Goal: Check status: Check status

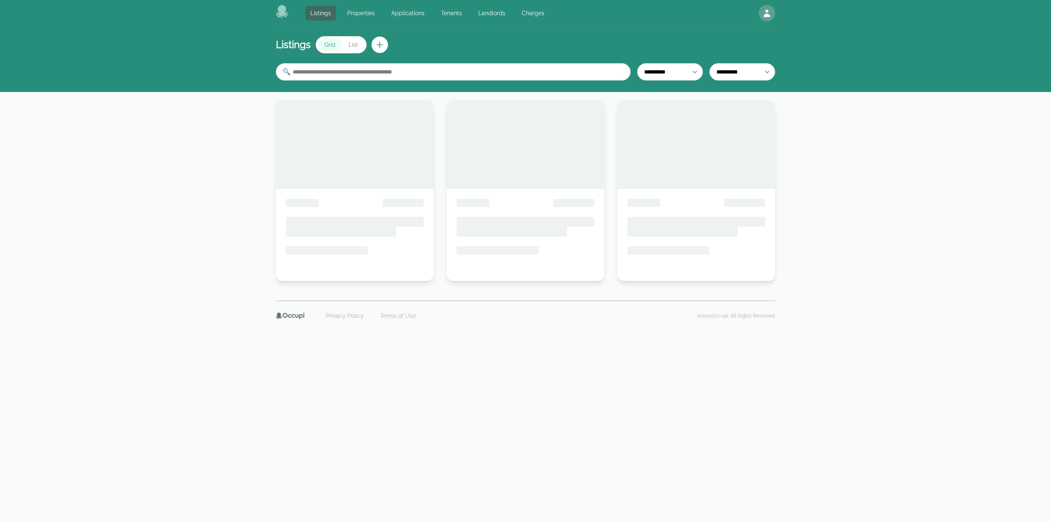
click at [121, 345] on div "**********" at bounding box center [525, 175] width 1051 height 350
click at [484, 9] on link "Landlords" at bounding box center [491, 13] width 37 height 15
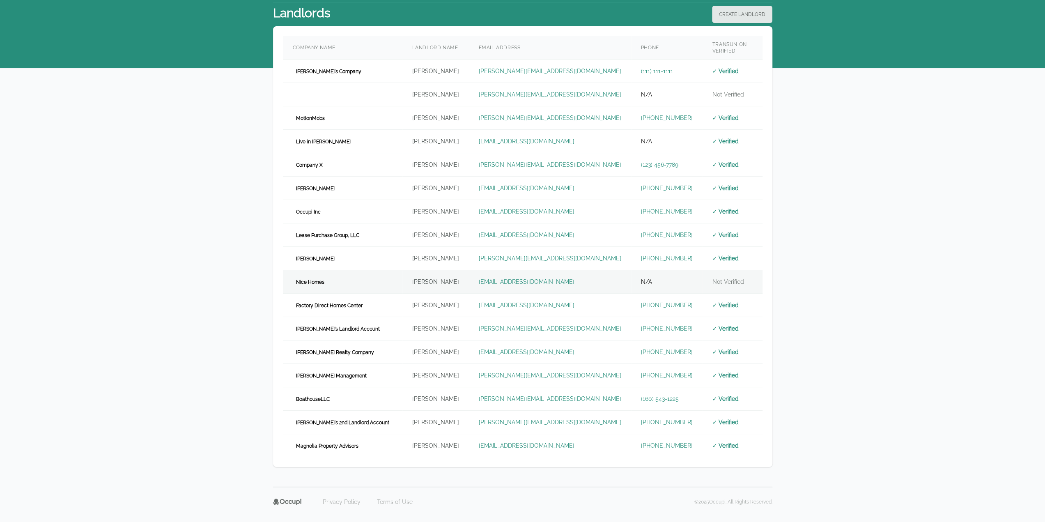
scroll to position [29, 0]
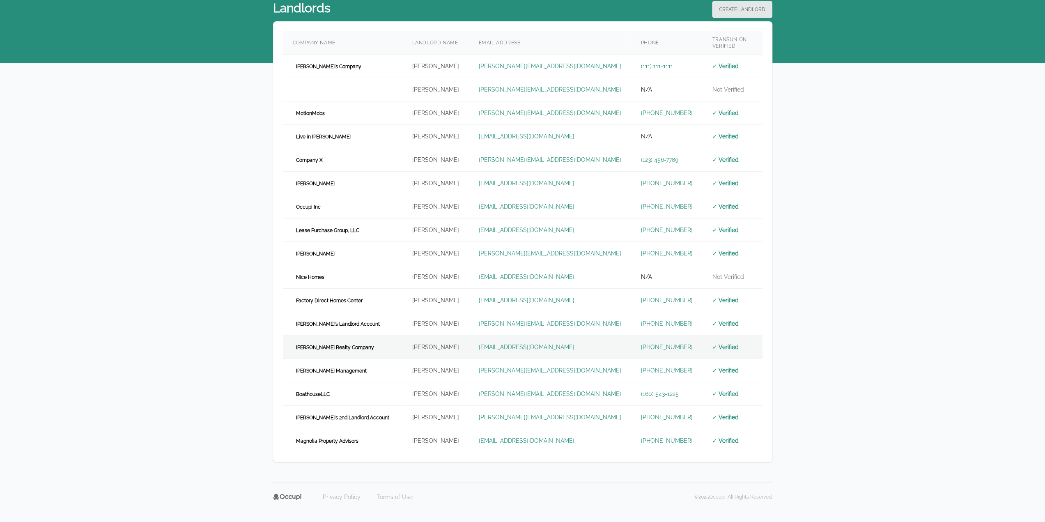
click at [348, 344] on td "[PERSON_NAME] Realty Company" at bounding box center [342, 346] width 119 height 23
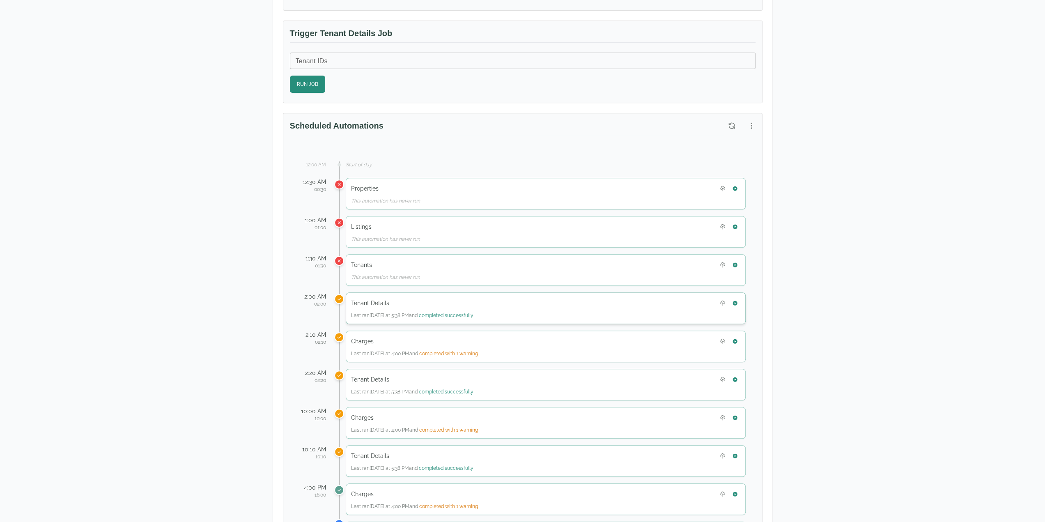
scroll to position [328, 0]
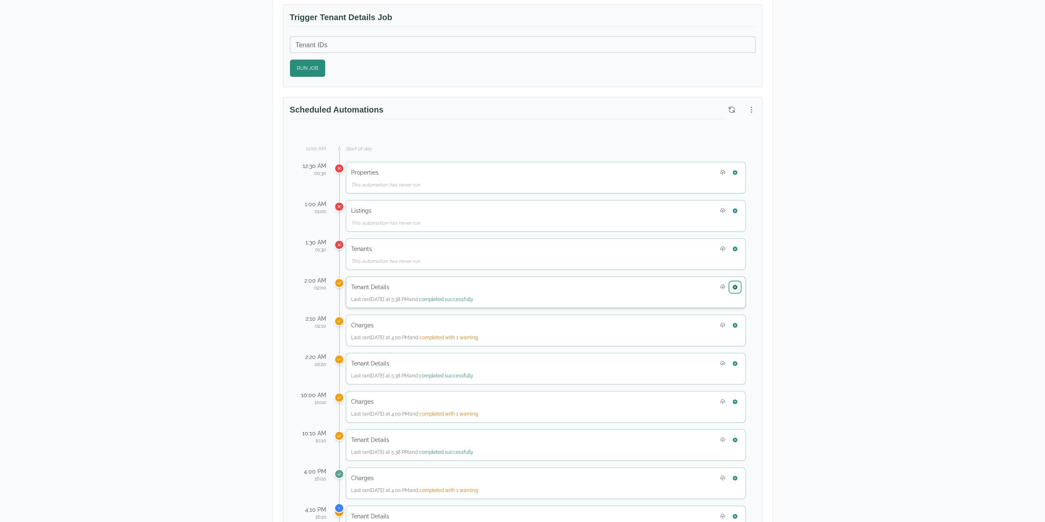
click at [739, 284] on button "button" at bounding box center [735, 287] width 11 height 11
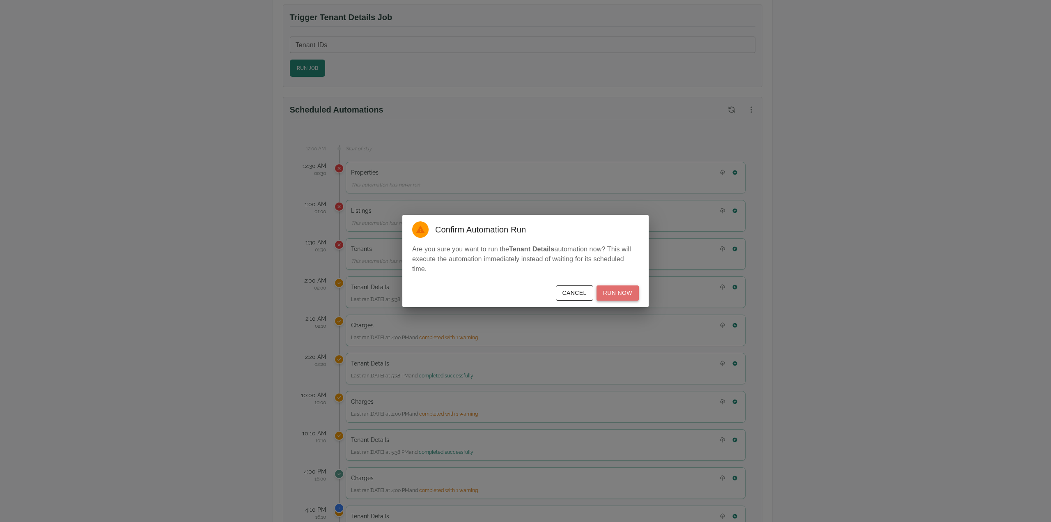
click at [622, 295] on button "Run Now" at bounding box center [618, 292] width 42 height 15
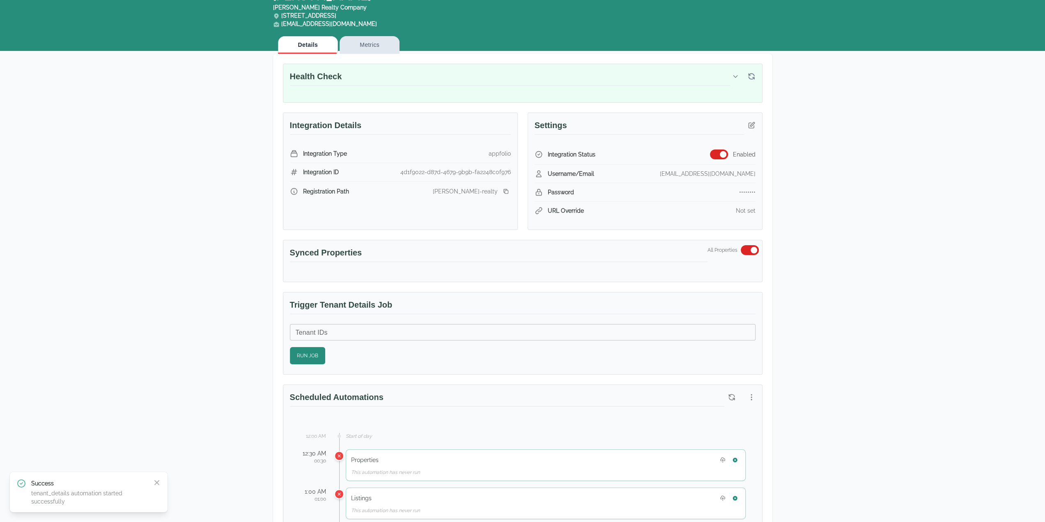
scroll to position [41, 0]
click at [751, 390] on button "button" at bounding box center [751, 397] width 15 height 15
click at [727, 426] on span "View Automation History" at bounding box center [711, 427] width 73 height 10
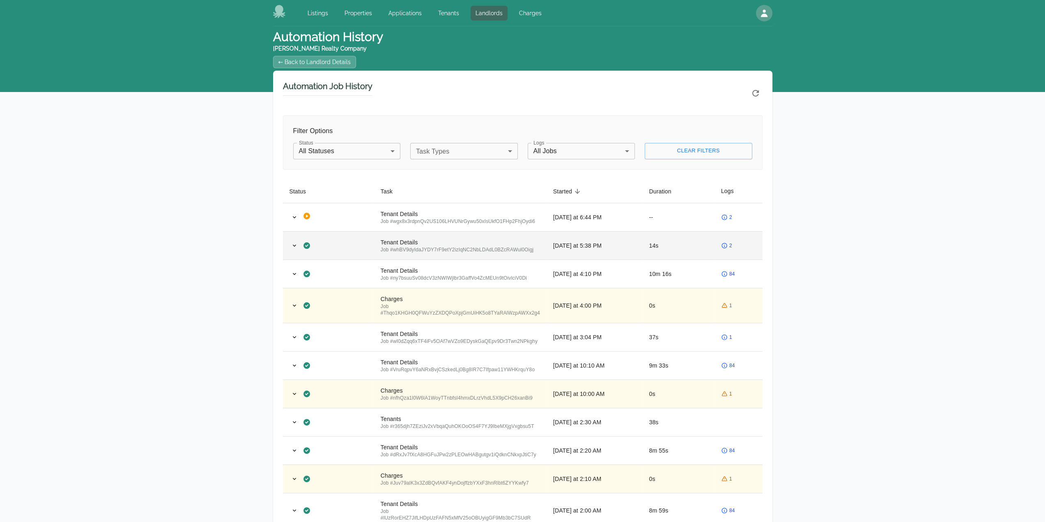
click at [734, 240] on td "2" at bounding box center [738, 245] width 48 height 28
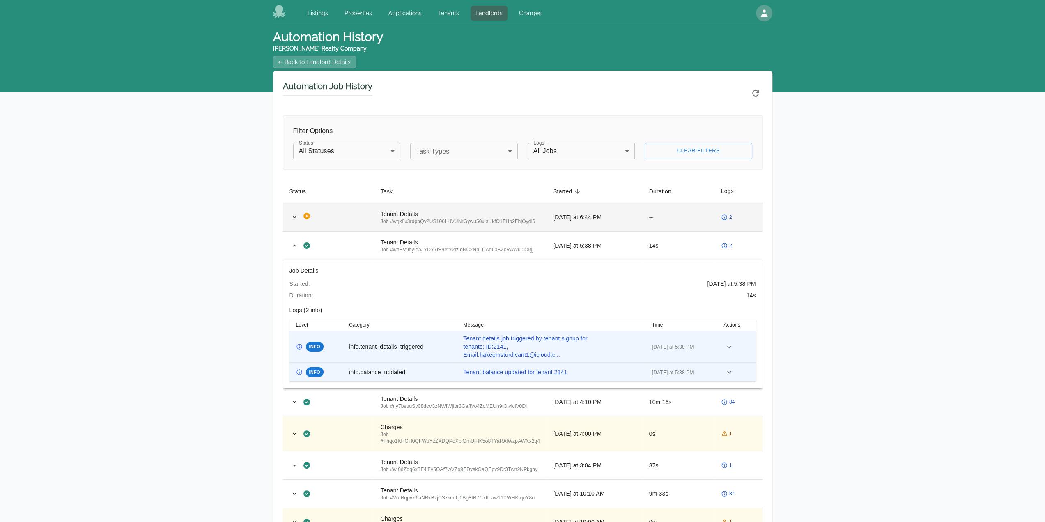
click at [731, 219] on span "2" at bounding box center [730, 217] width 3 height 7
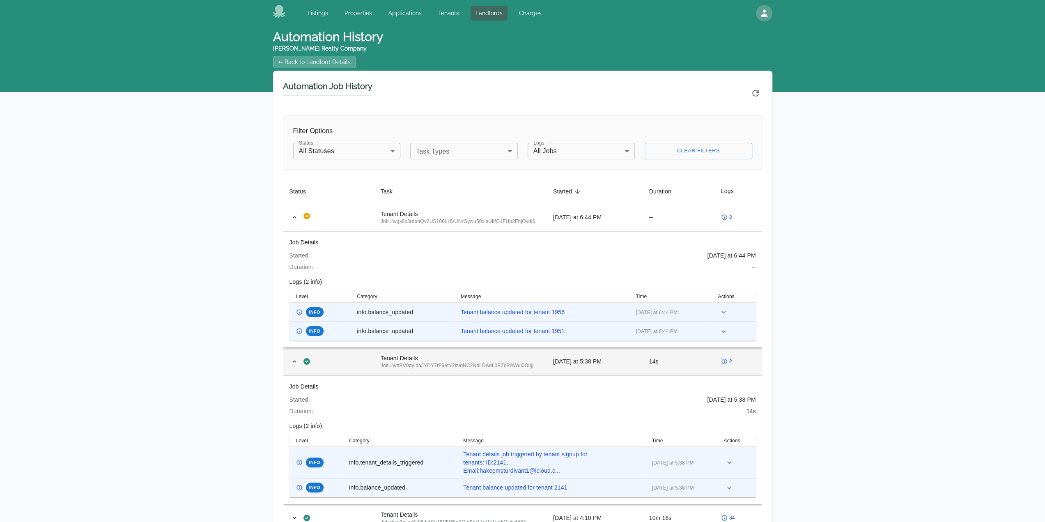
click at [734, 352] on td "2" at bounding box center [738, 361] width 48 height 28
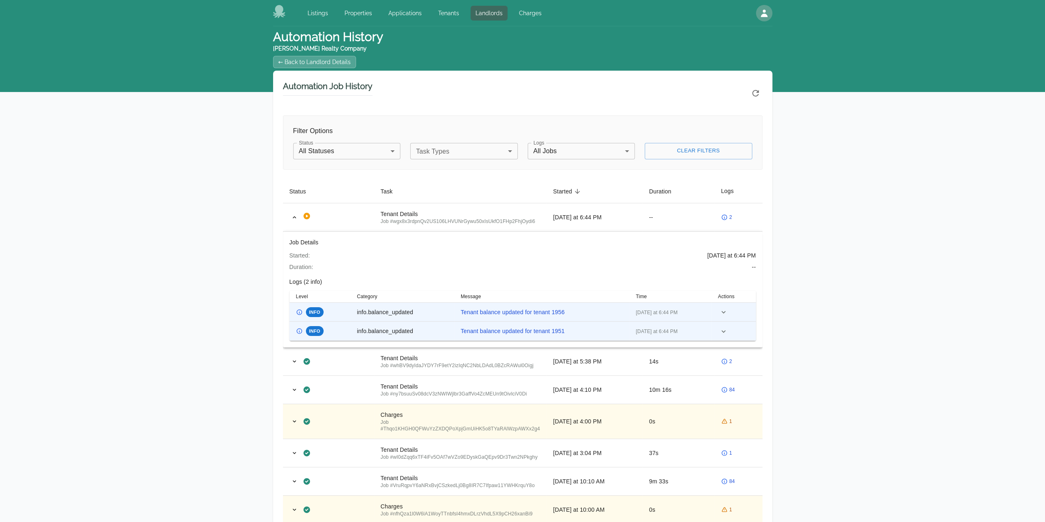
click at [753, 94] on icon "Refresh automation history" at bounding box center [755, 93] width 7 height 7
click at [755, 92] on icon "Refresh automation history" at bounding box center [755, 93] width 10 height 10
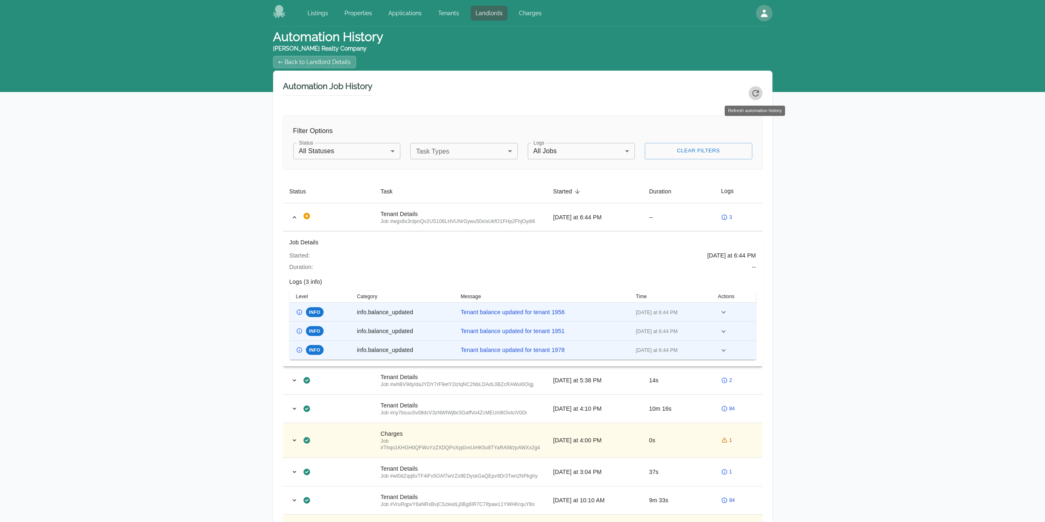
click at [755, 93] on icon "Refresh automation history" at bounding box center [755, 93] width 10 height 10
click at [855, 390] on div "Automation History Watts Realty Company ← Back to Landlord Details Automation J…" at bounding box center [522, 511] width 1045 height 970
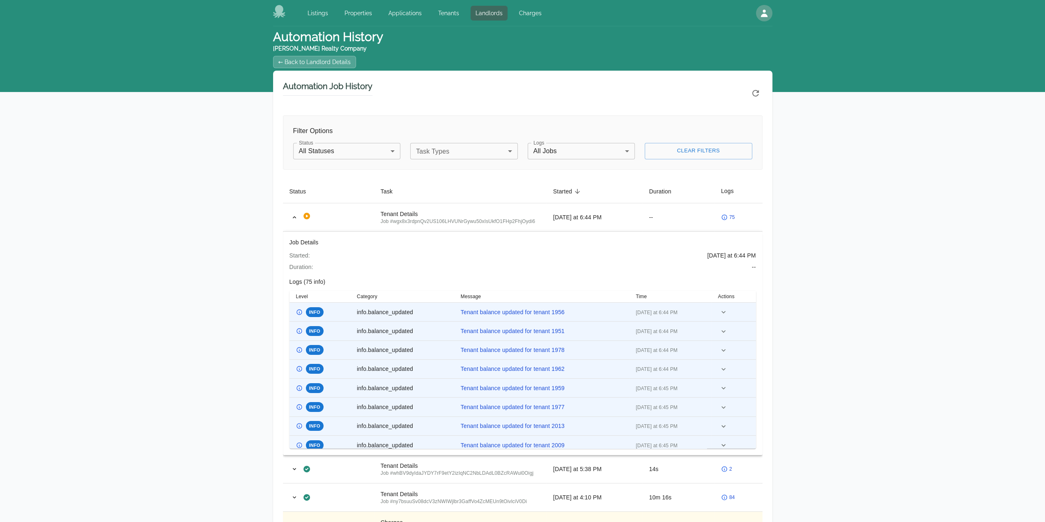
click at [754, 93] on icon "Refresh automation history" at bounding box center [755, 93] width 10 height 10
click at [755, 91] on icon "Refresh automation history" at bounding box center [755, 93] width 10 height 10
click at [753, 88] on icon "Refresh automation history" at bounding box center [755, 93] width 10 height 10
